Goal: Task Accomplishment & Management: Use online tool/utility

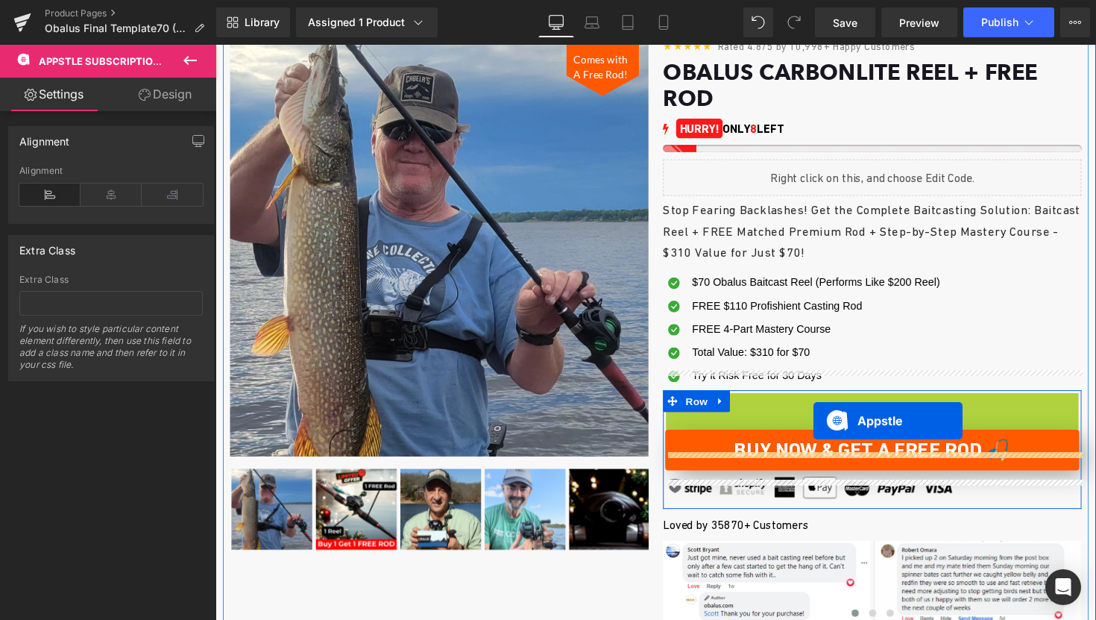
drag, startPoint x: 822, startPoint y: 386, endPoint x: 828, endPoint y: 430, distance: 43.8
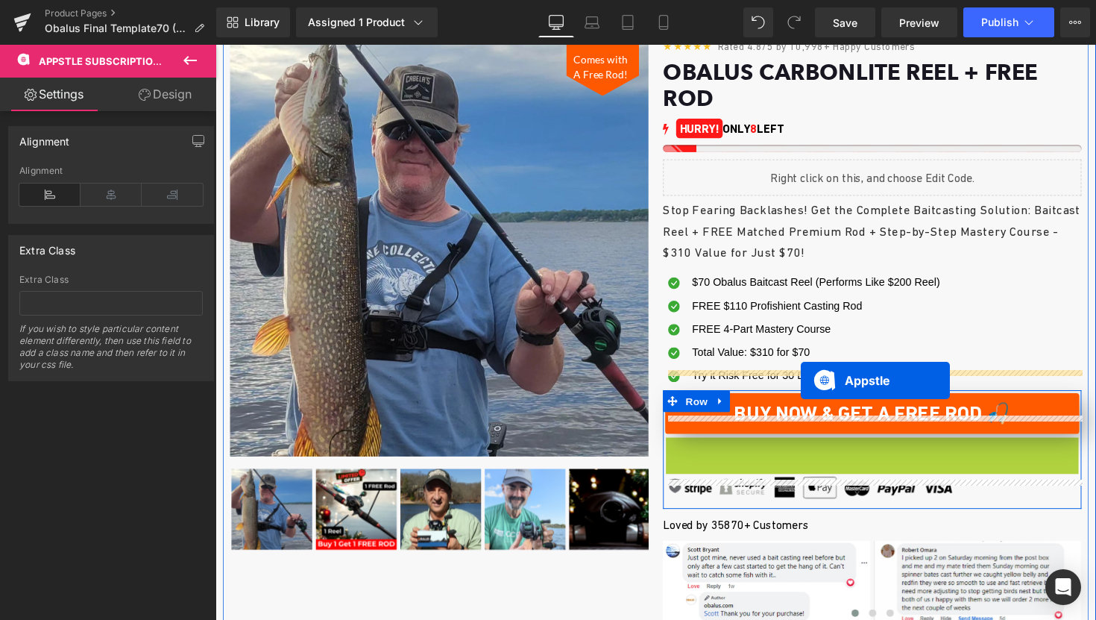
drag, startPoint x: 818, startPoint y: 438, endPoint x: 815, endPoint y: 389, distance: 49.3
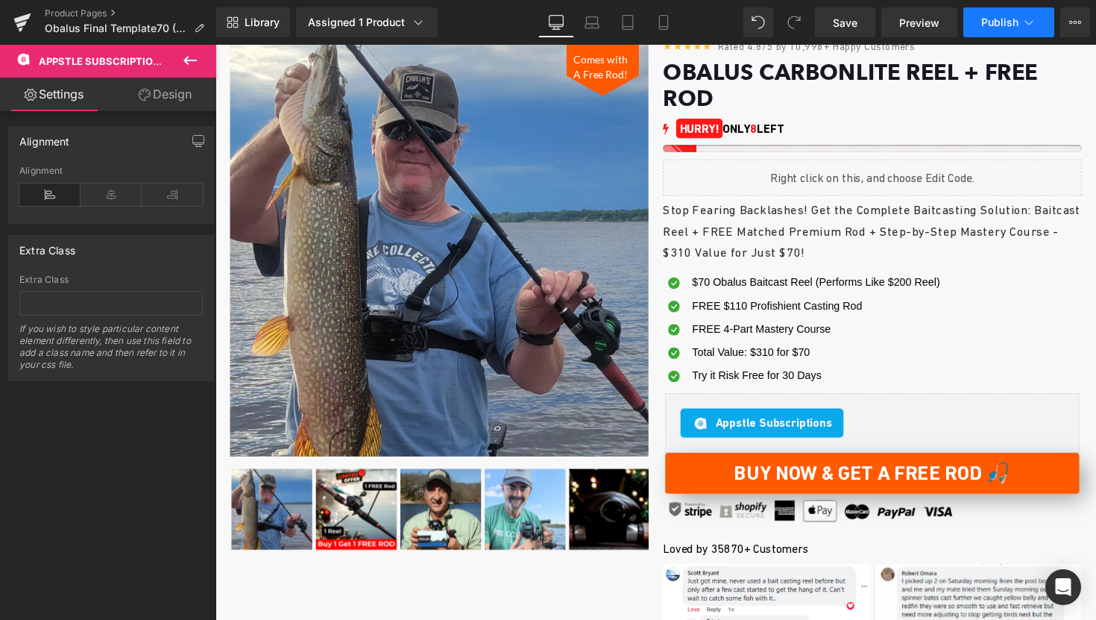
click at [990, 26] on span "Publish" at bounding box center [999, 22] width 37 height 12
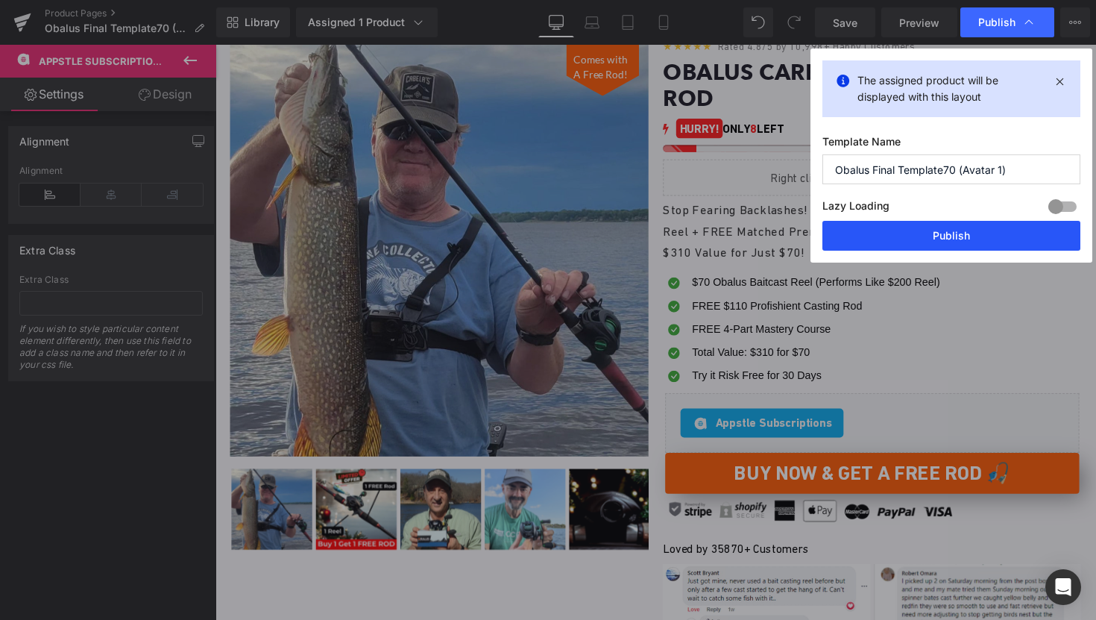
click at [898, 237] on button "Publish" at bounding box center [951, 236] width 258 height 30
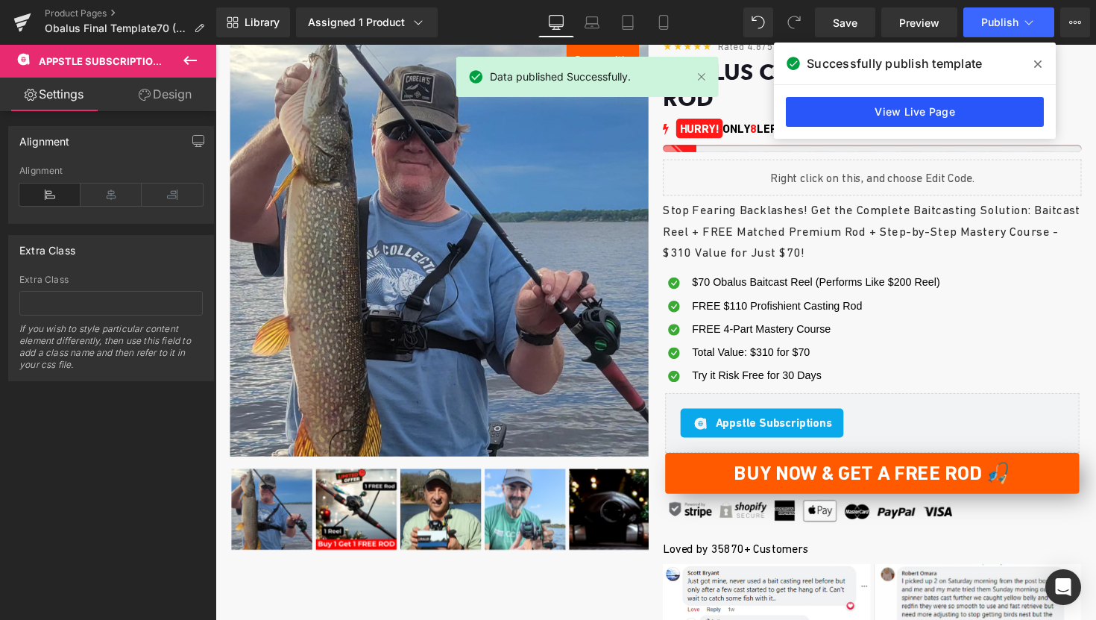
click at [952, 107] on link "View Live Page" at bounding box center [915, 112] width 258 height 30
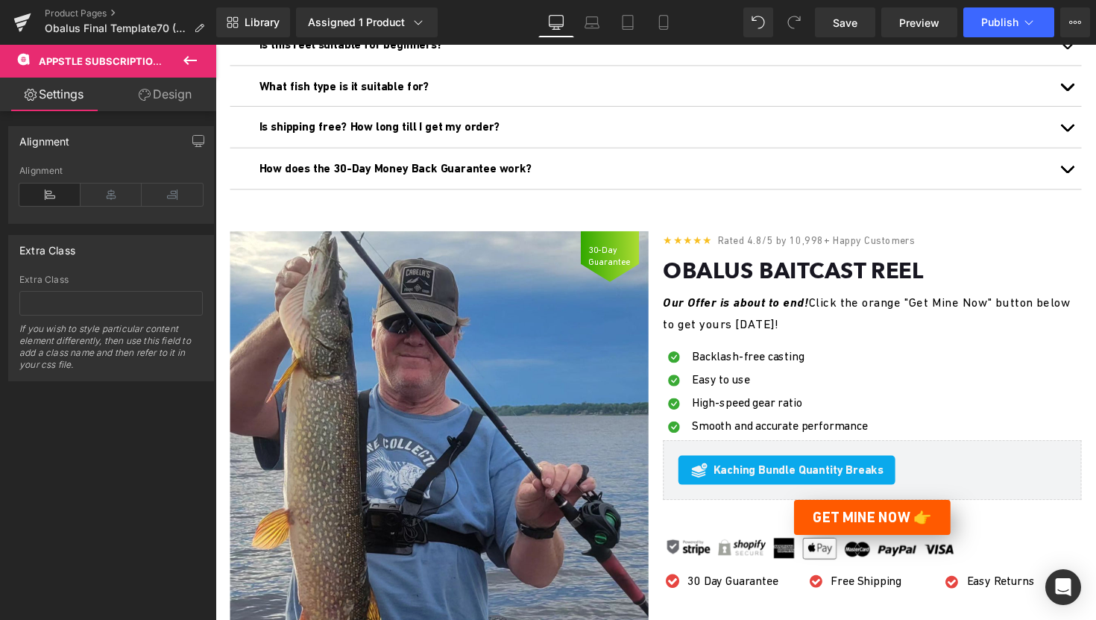
scroll to position [3485, 0]
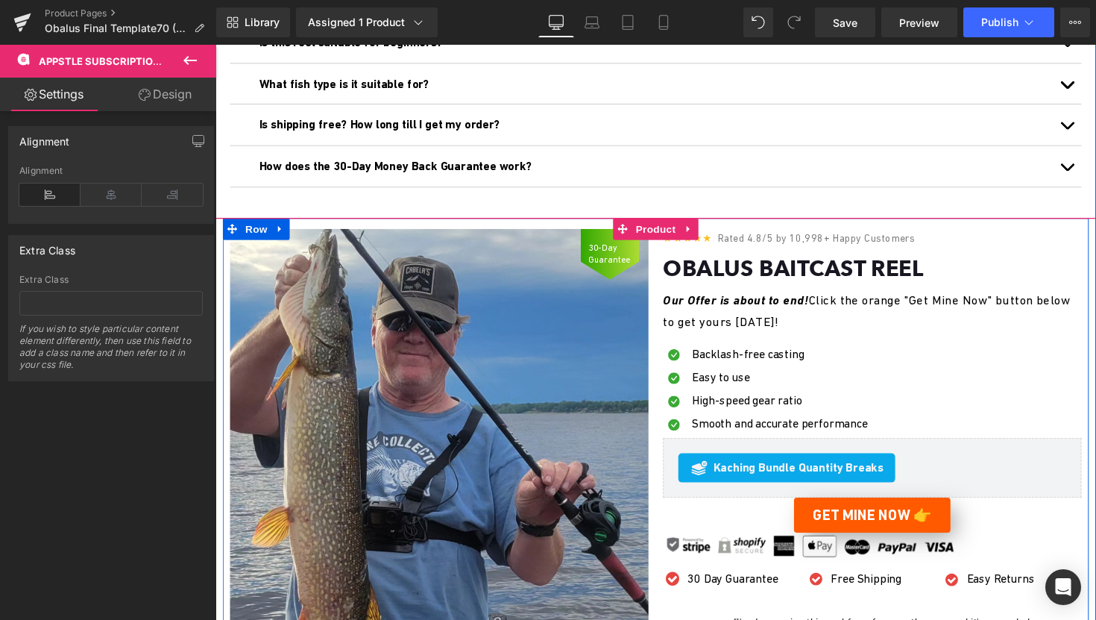
click at [751, 244] on div "★★★★★ Rated 4.8/5 by 10,998+ Happy Customers Text Block" at bounding box center [888, 244] width 429 height 23
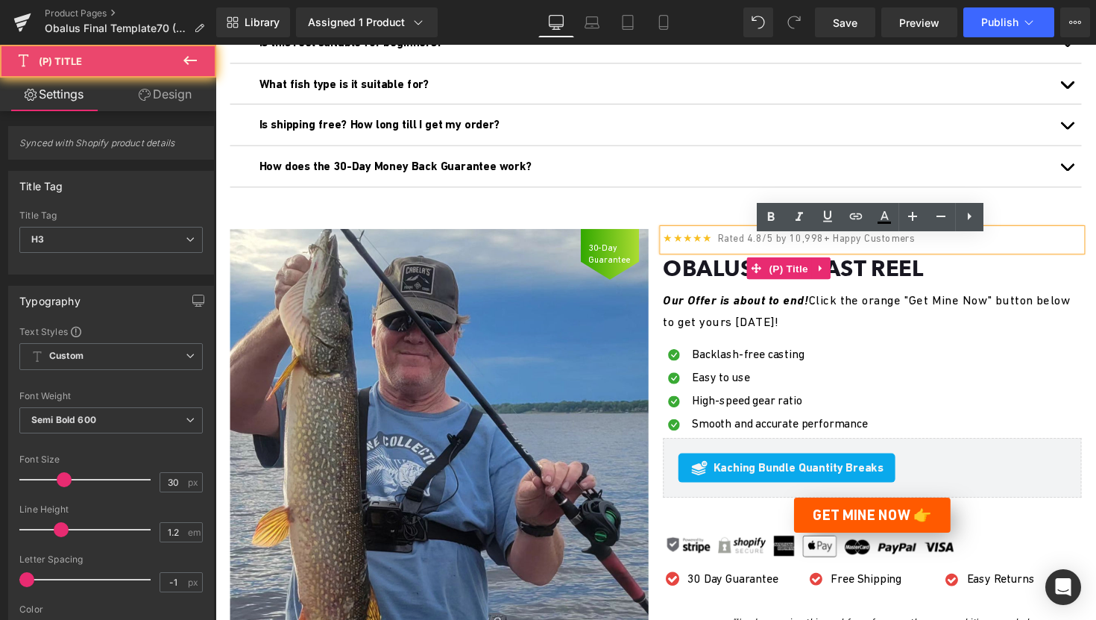
click at [676, 288] on link "Obalus Baitcast Reel" at bounding box center [807, 274] width 267 height 27
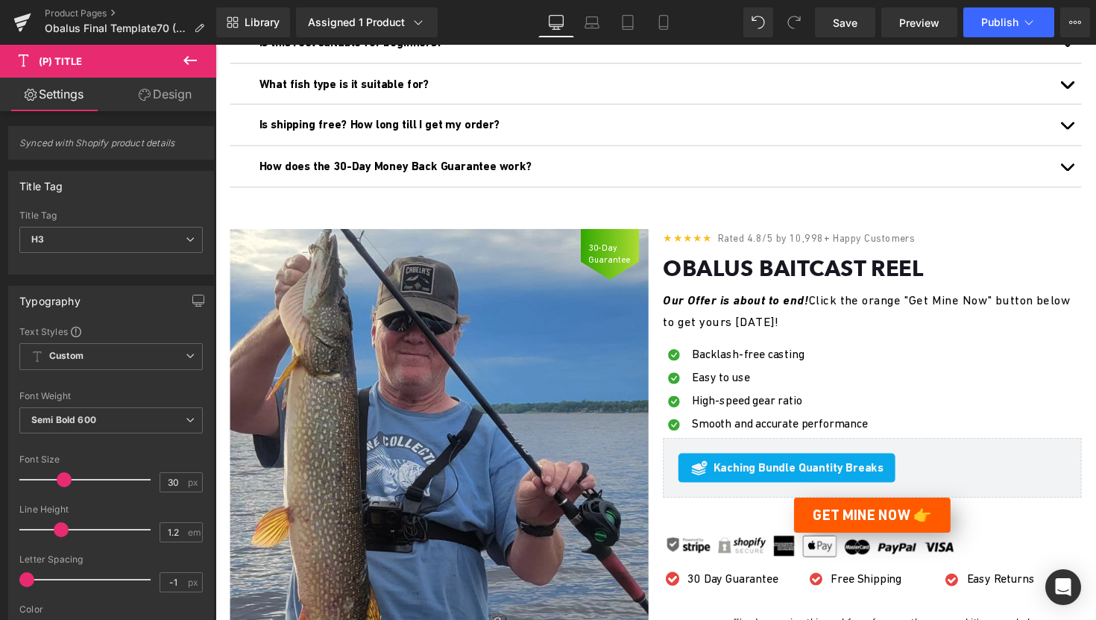
click at [668, 286] on div "★★★★★ Rated 4.8/5 by 10,998+ Happy Customers Text Block Obalus Baitcast Reel (P…" at bounding box center [889, 470] width 444 height 475
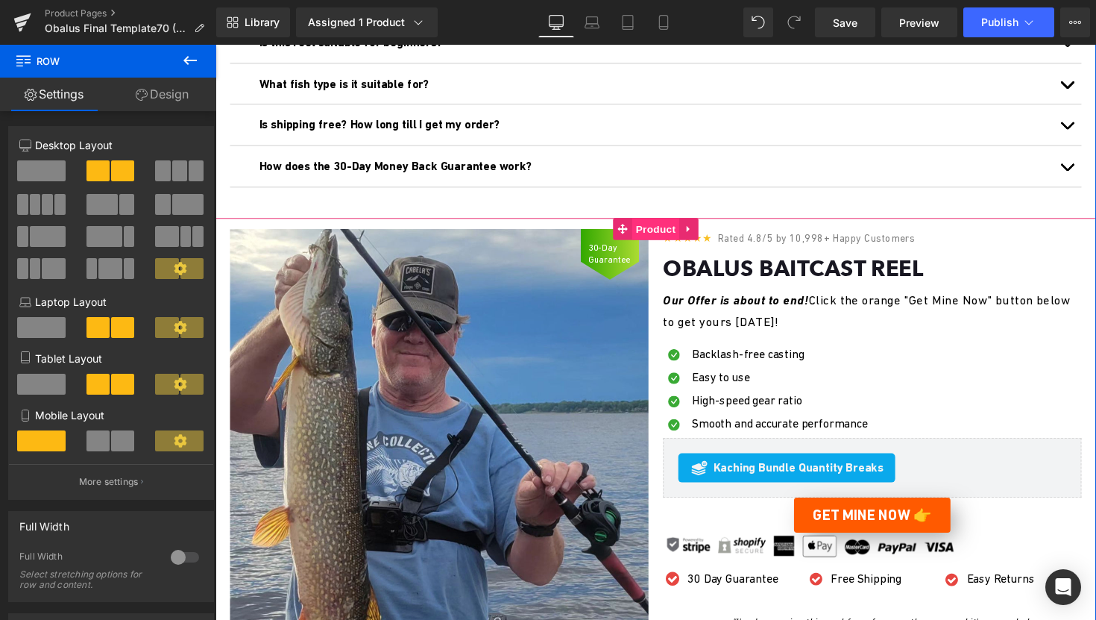
click at [647, 232] on span "Product" at bounding box center [667, 233] width 48 height 22
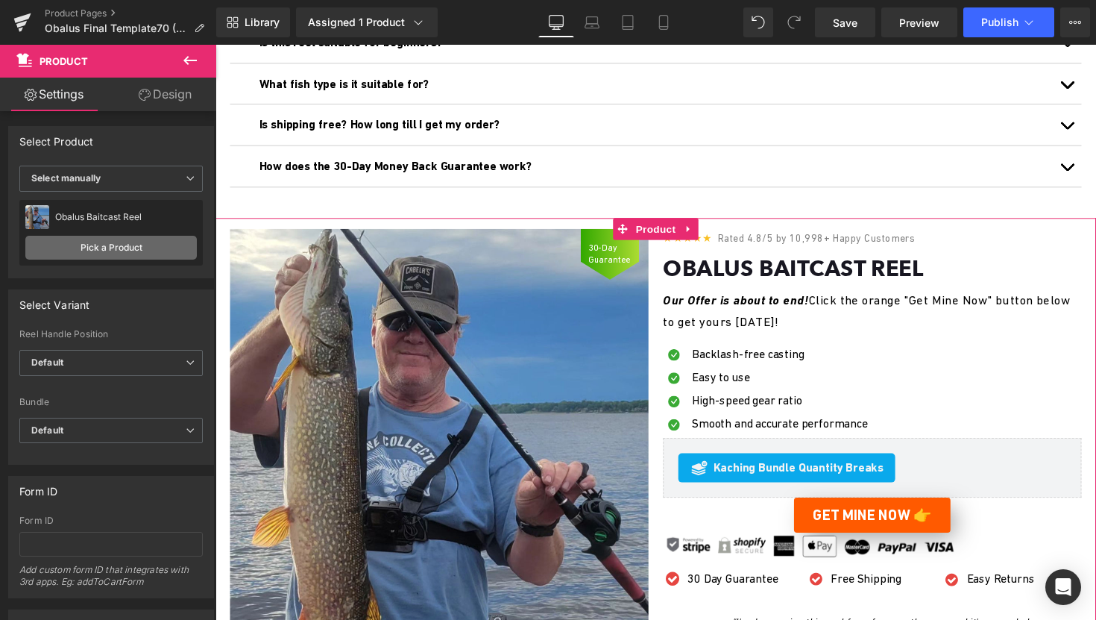
click at [118, 244] on link "Pick a Product" at bounding box center [111, 248] width 172 height 24
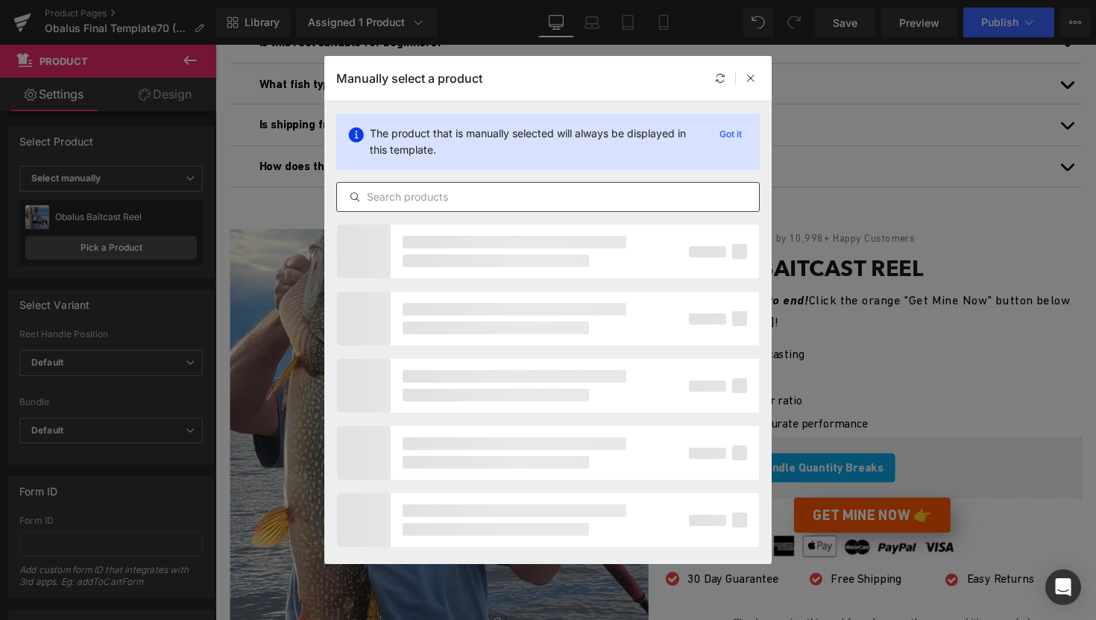
click at [443, 187] on div at bounding box center [548, 197] width 424 height 30
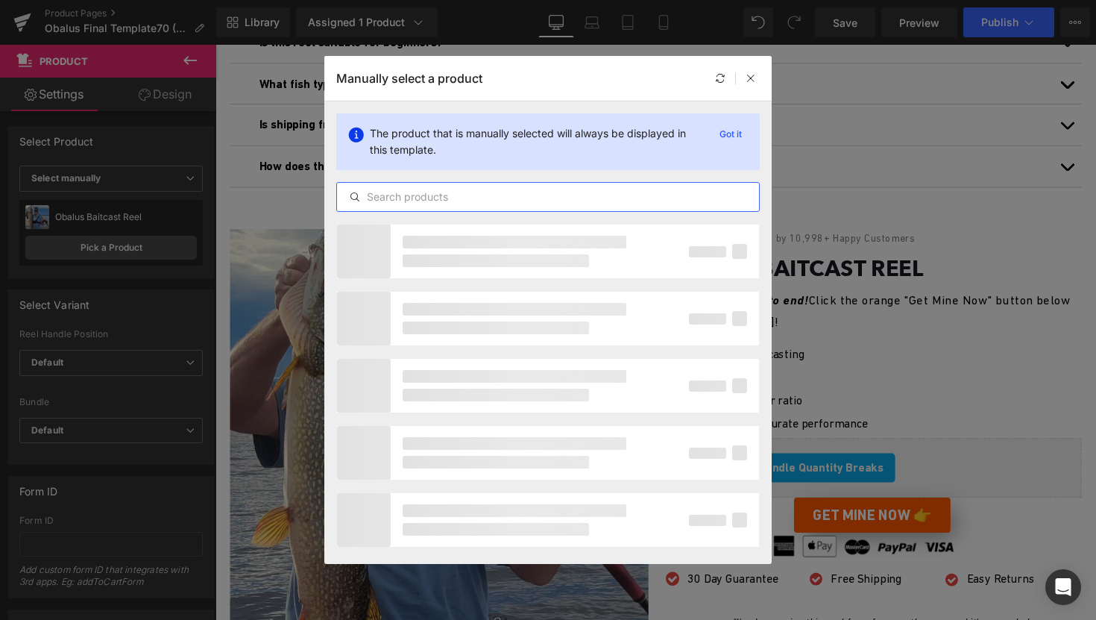
click at [417, 203] on input "text" at bounding box center [548, 197] width 422 height 18
type input "с"
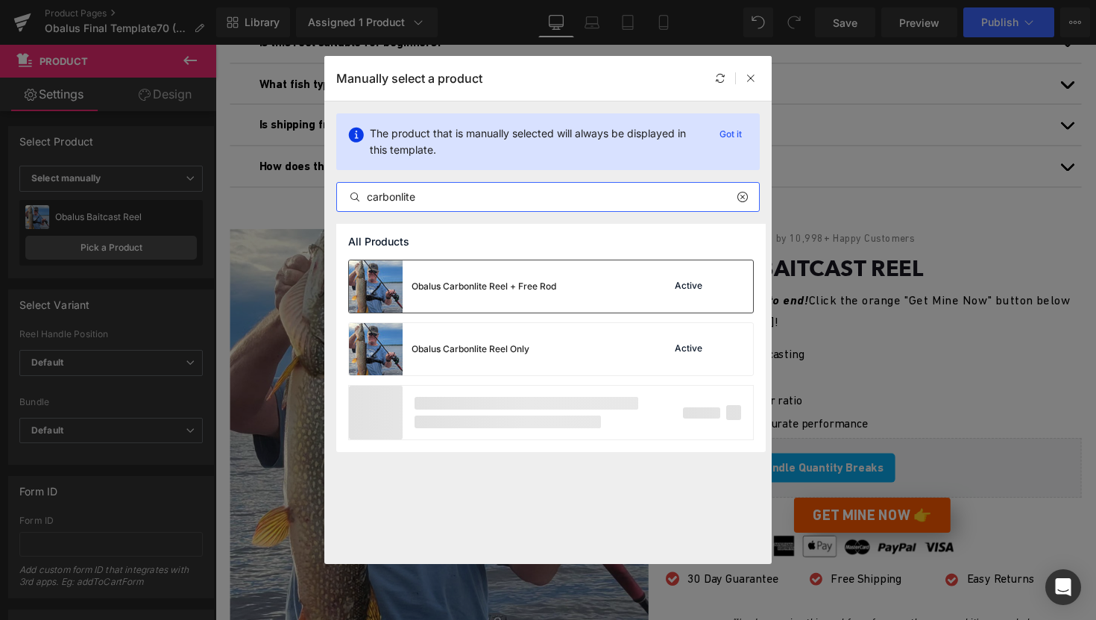
type input "carbonlite"
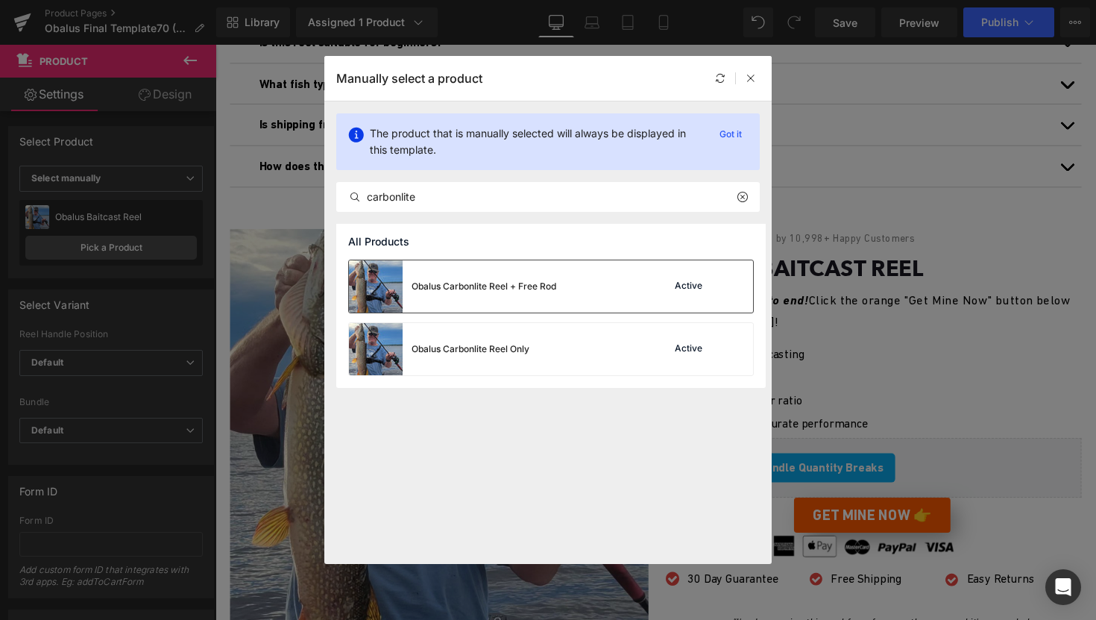
click at [459, 307] on div "Obalus Carbonlite Reel + Free Rod" at bounding box center [452, 286] width 207 height 52
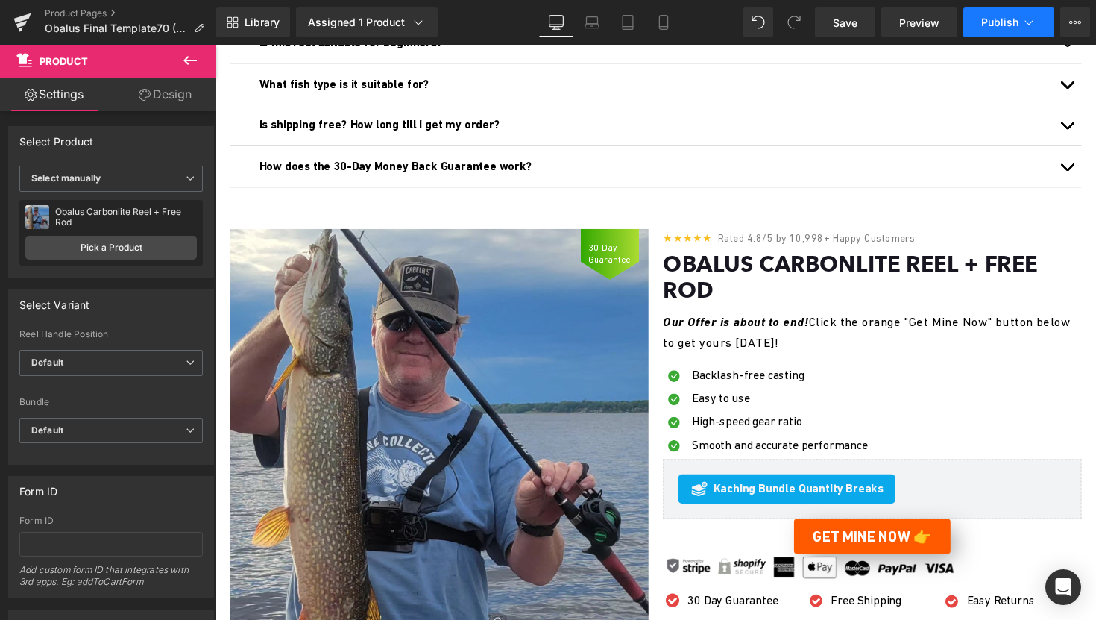
click at [1000, 27] on span "Publish" at bounding box center [999, 22] width 37 height 12
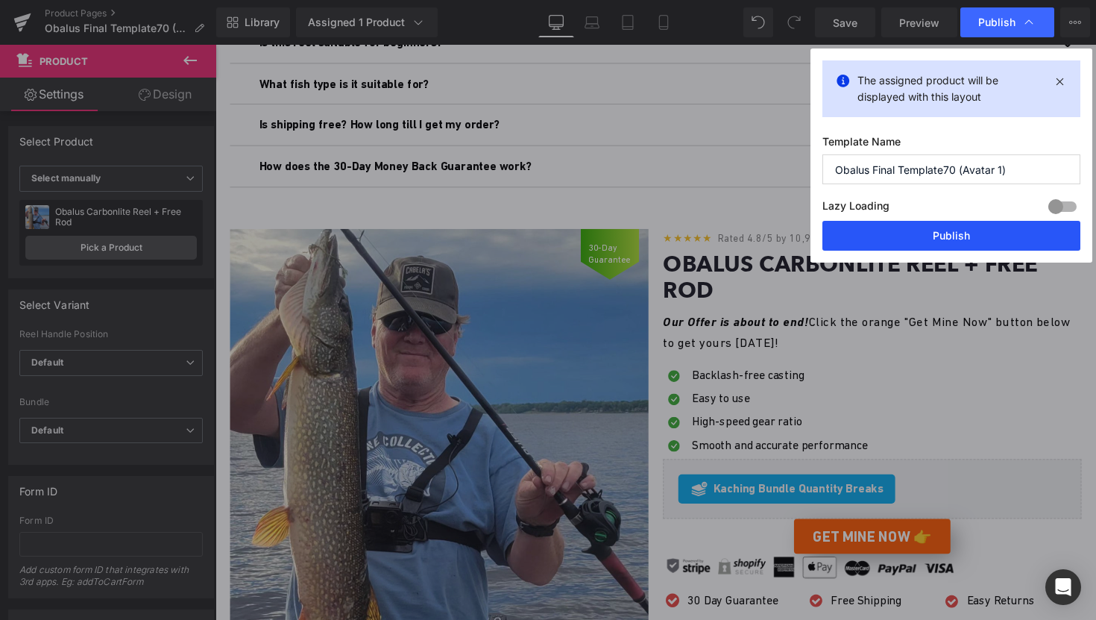
click at [923, 237] on button "Publish" at bounding box center [951, 236] width 258 height 30
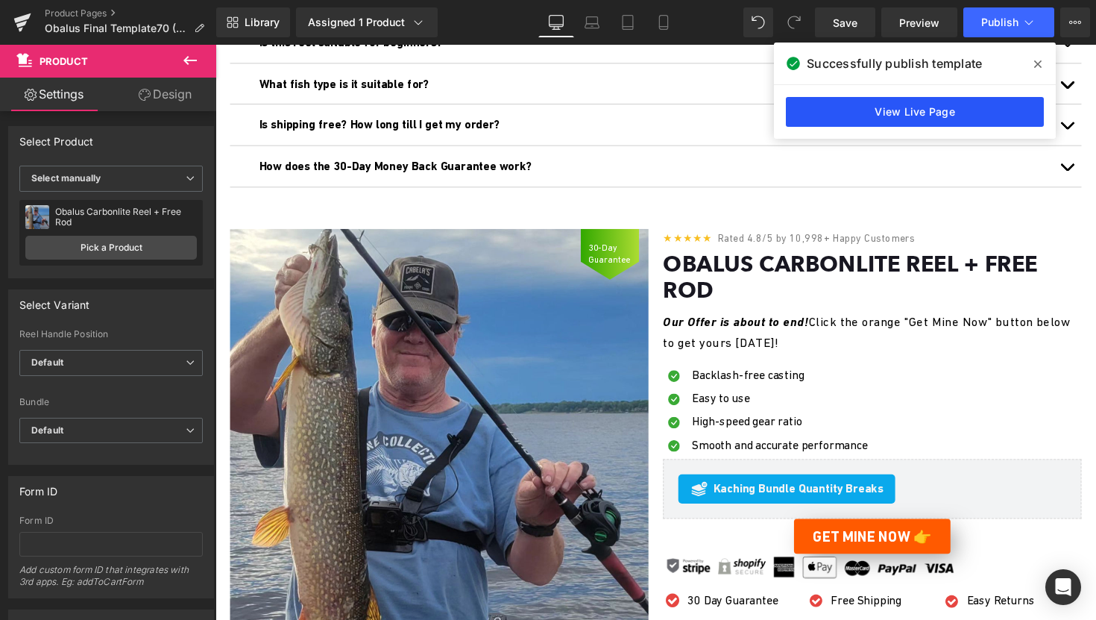
click at [931, 120] on link "View Live Page" at bounding box center [915, 112] width 258 height 30
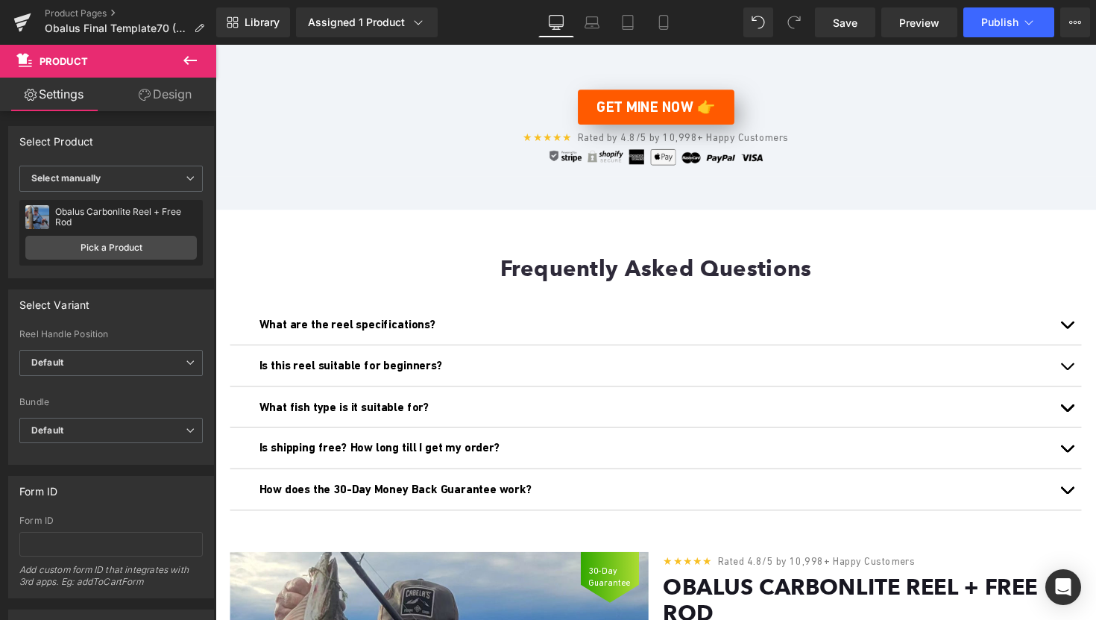
scroll to position [2861, 0]
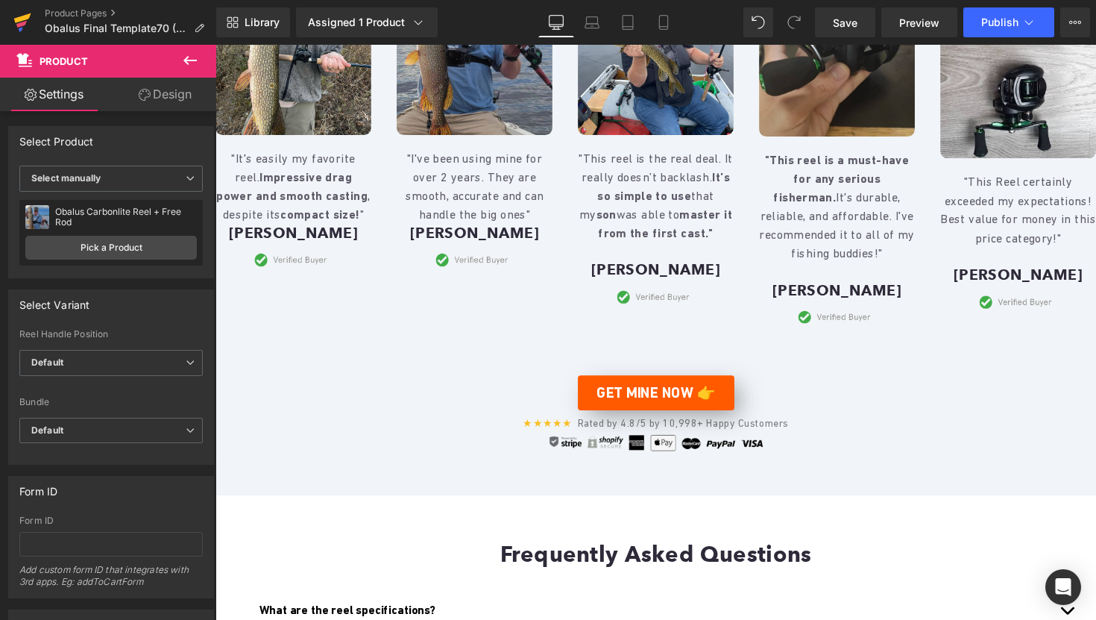
click at [34, 25] on link at bounding box center [22, 22] width 45 height 45
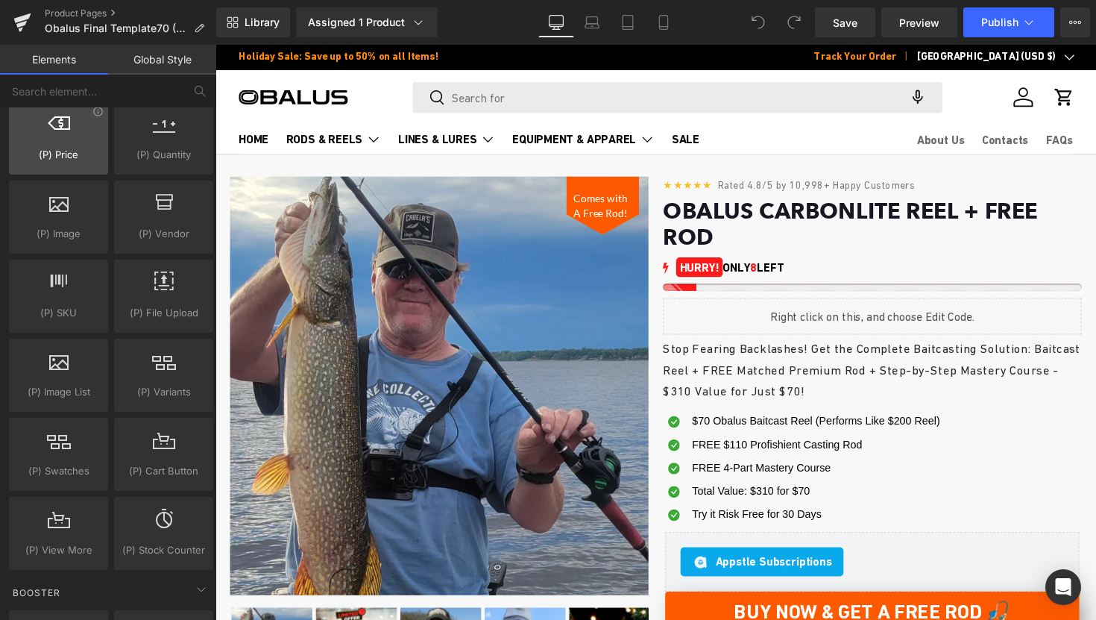
scroll to position [1470, 0]
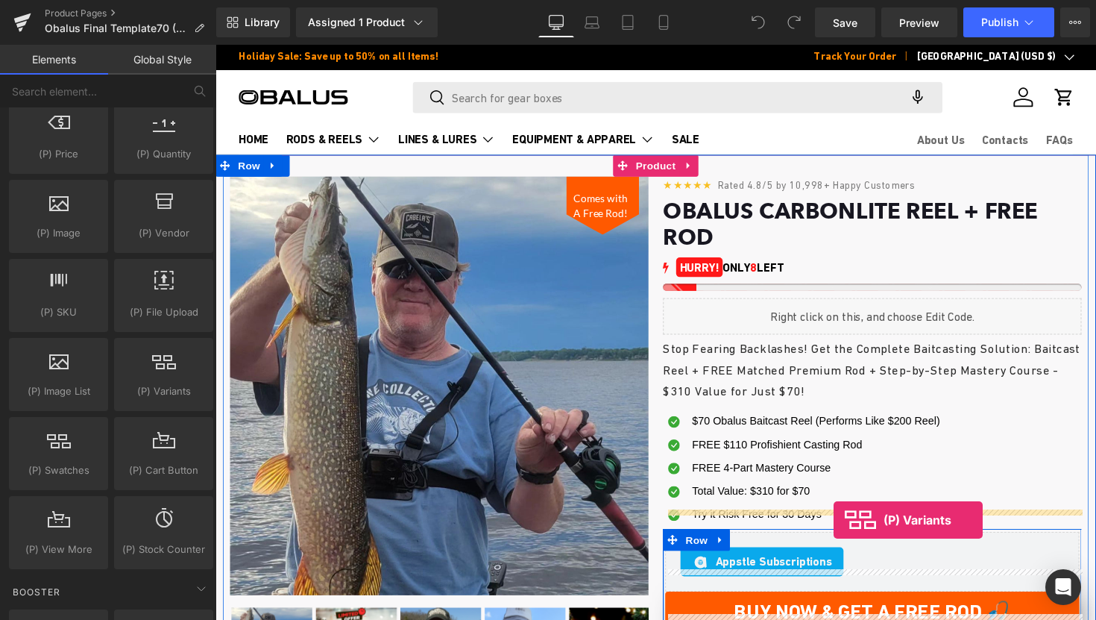
drag, startPoint x: 376, startPoint y: 426, endPoint x: 849, endPoint y: 532, distance: 484.5
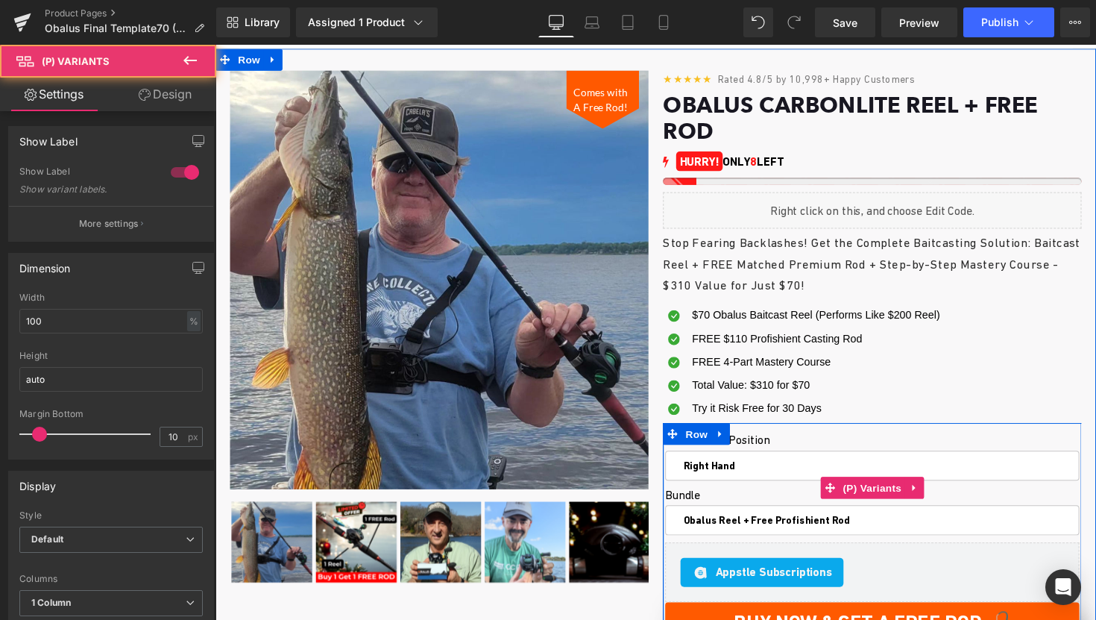
scroll to position [119, 0]
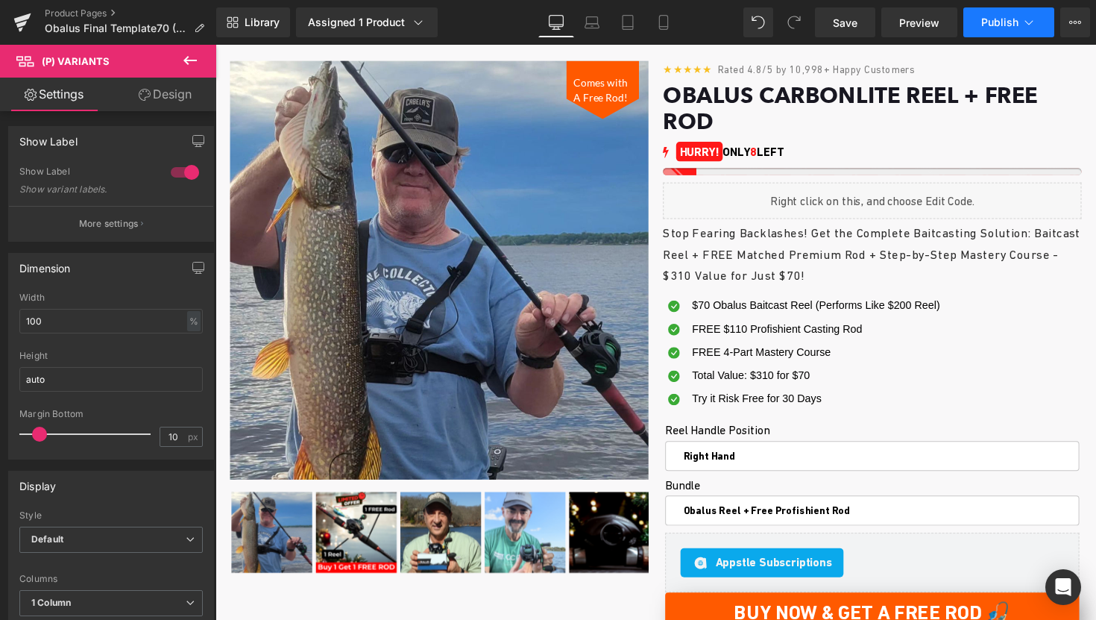
click at [1008, 20] on span "Publish" at bounding box center [999, 22] width 37 height 12
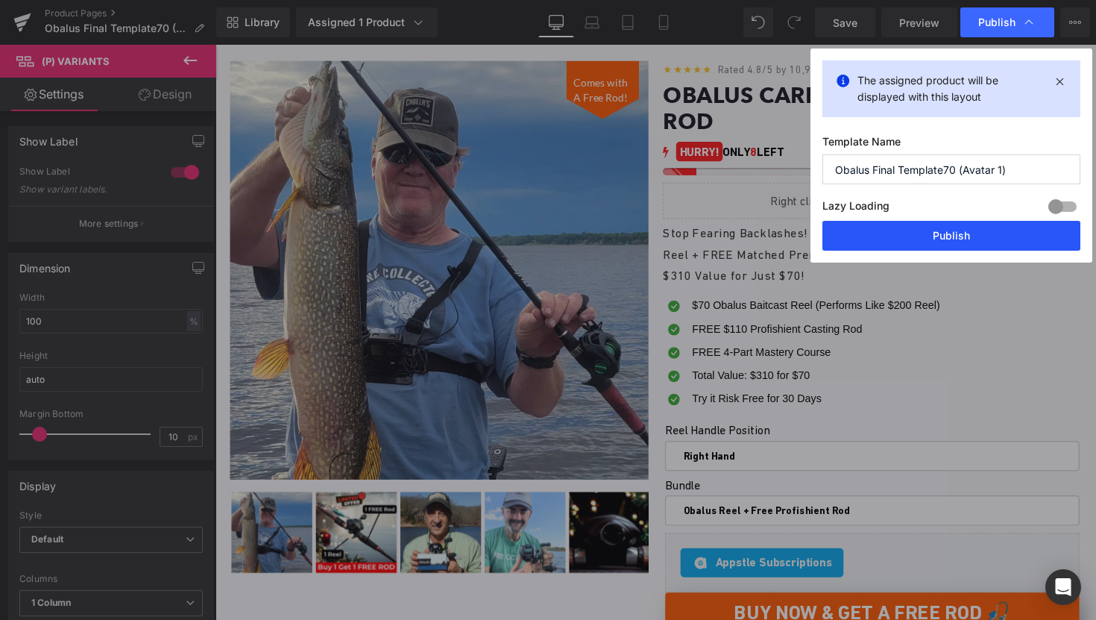
click at [884, 241] on button "Publish" at bounding box center [951, 236] width 258 height 30
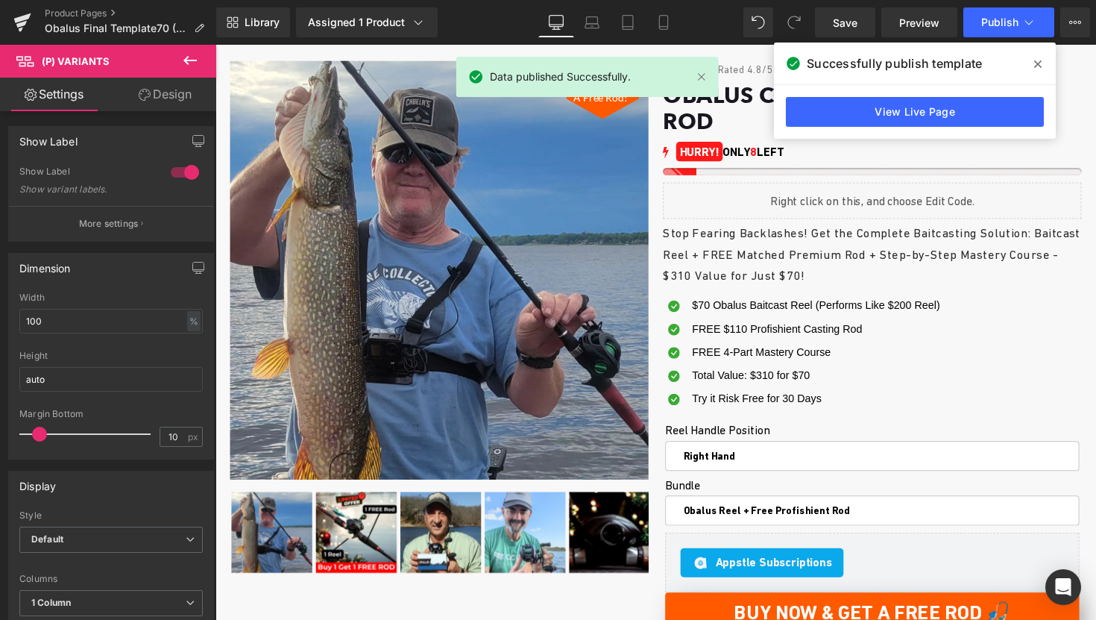
click at [910, 95] on div "View Live Page" at bounding box center [915, 112] width 282 height 54
click at [901, 110] on link "View Live Page" at bounding box center [915, 112] width 258 height 30
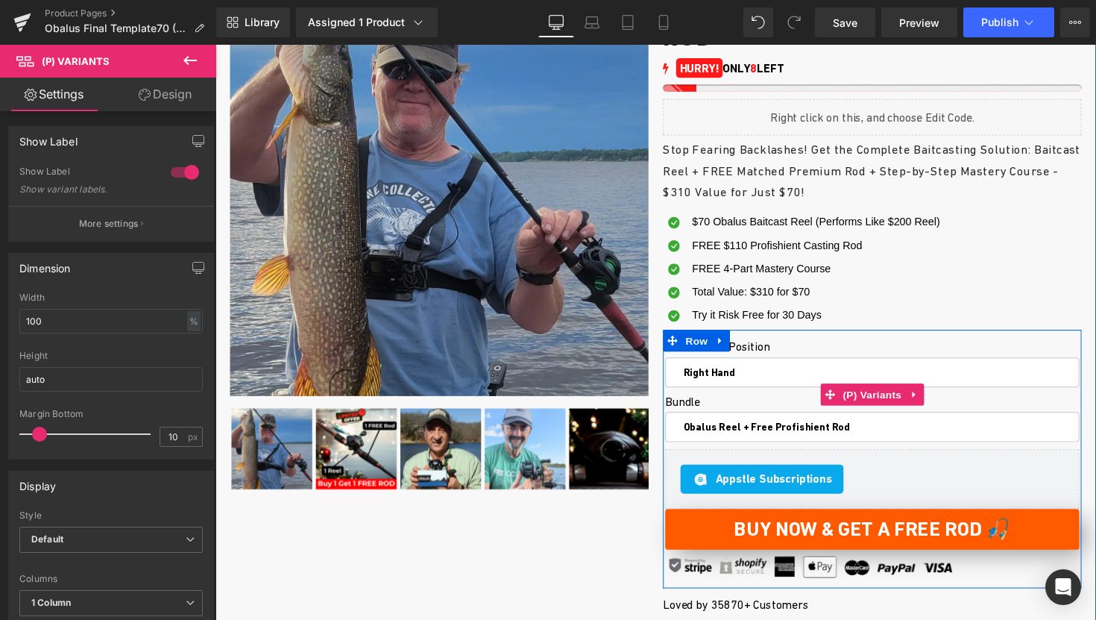
scroll to position [202, 0]
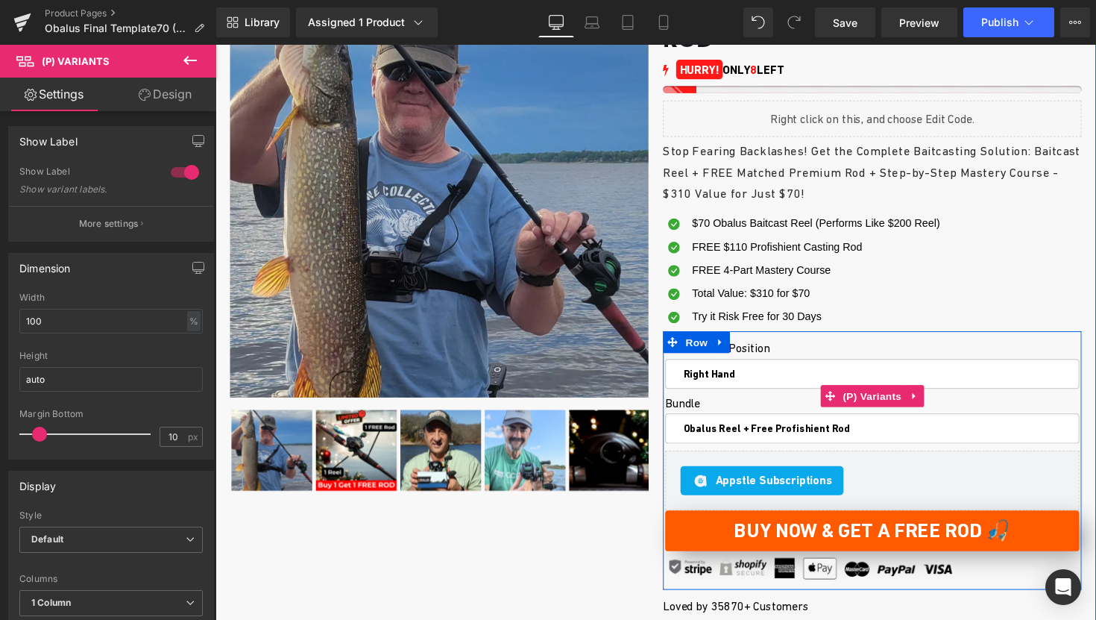
click at [784, 405] on label "Bundle" at bounding box center [888, 414] width 424 height 18
click at [884, 394] on span "(P) Variants" at bounding box center [889, 405] width 68 height 22
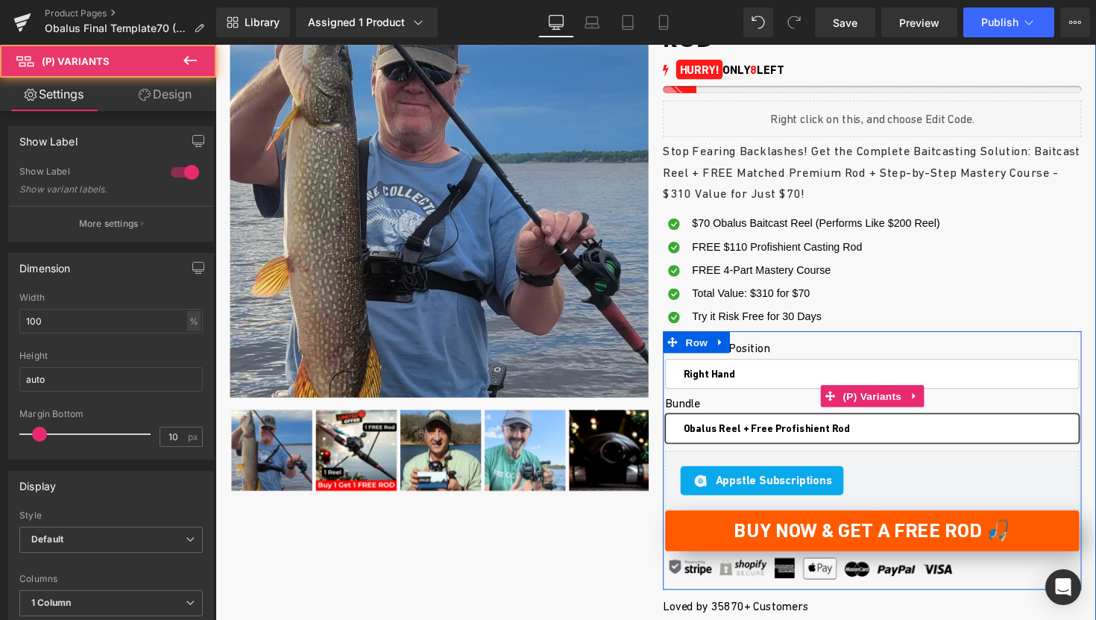
click at [814, 423] on select "Obalus Reel + Free Profishient Rod One-Time Purchase" at bounding box center [888, 438] width 424 height 31
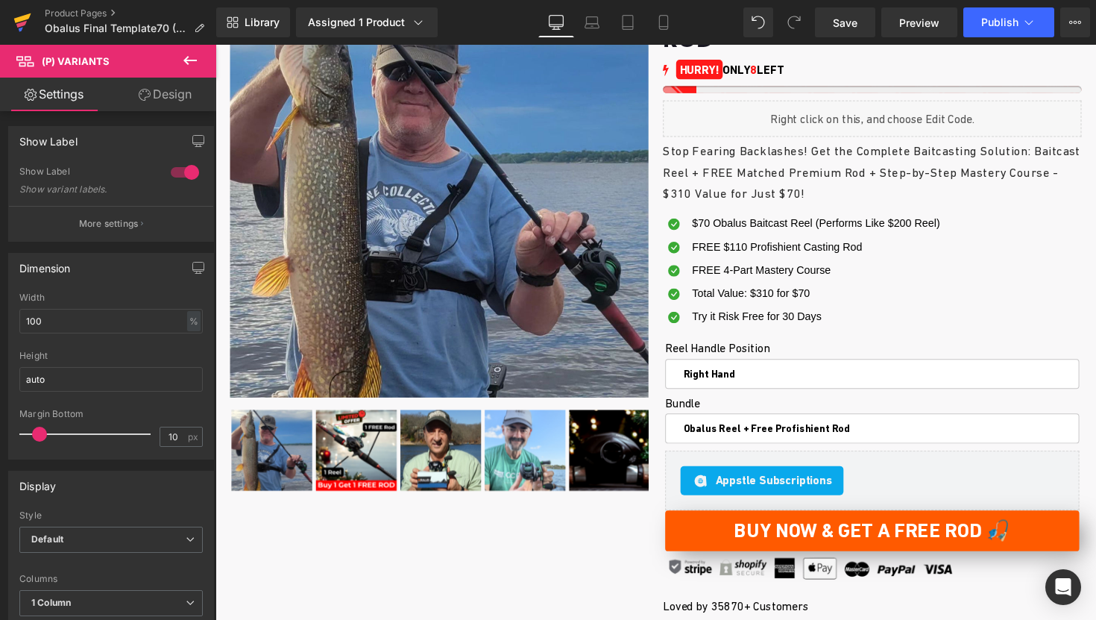
click at [13, 28] on icon at bounding box center [22, 22] width 18 height 37
